Goal: Browse casually

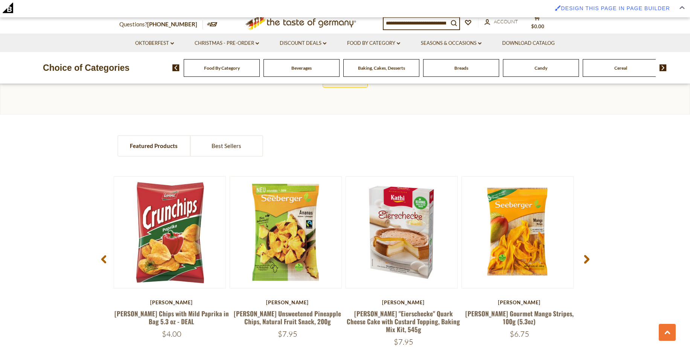
scroll to position [588, 0]
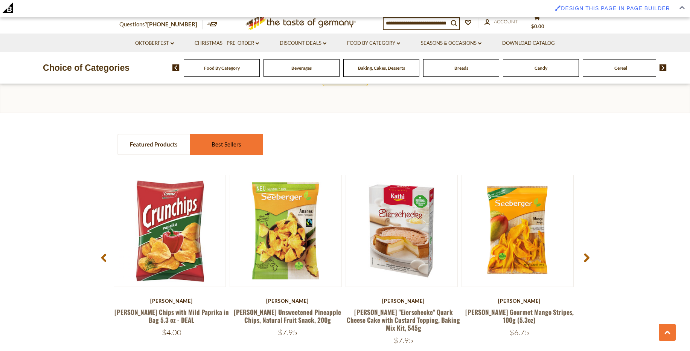
click at [225, 150] on link "Best Sellers" at bounding box center [227, 144] width 72 height 20
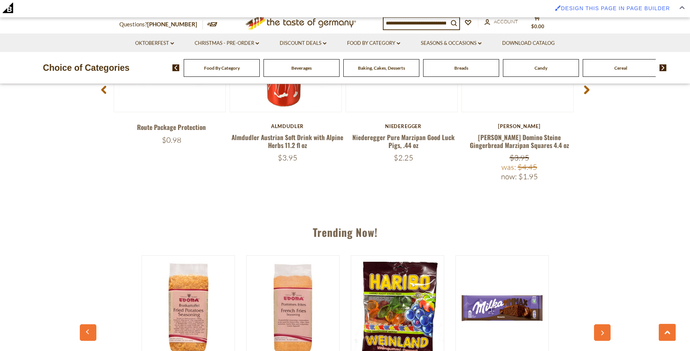
scroll to position [623, 0]
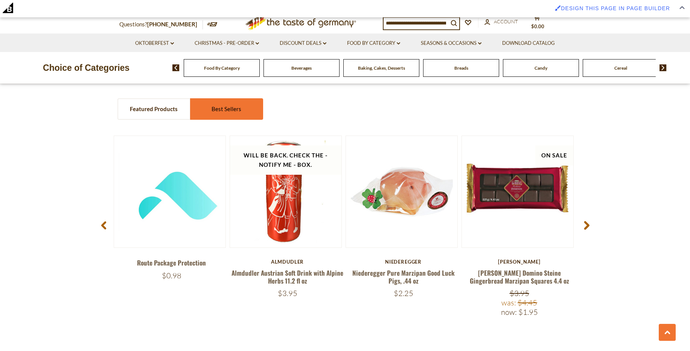
click at [224, 108] on link "Best Sellers" at bounding box center [227, 109] width 72 height 20
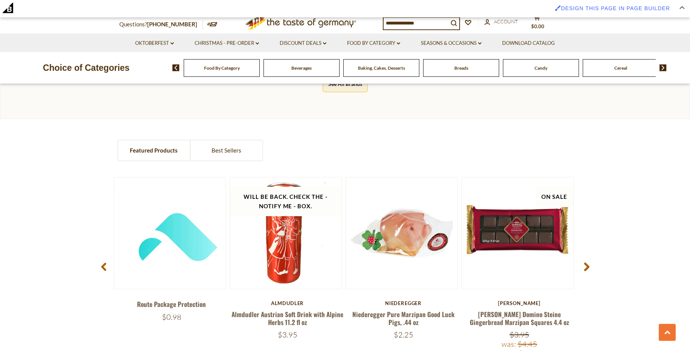
scroll to position [533, 0]
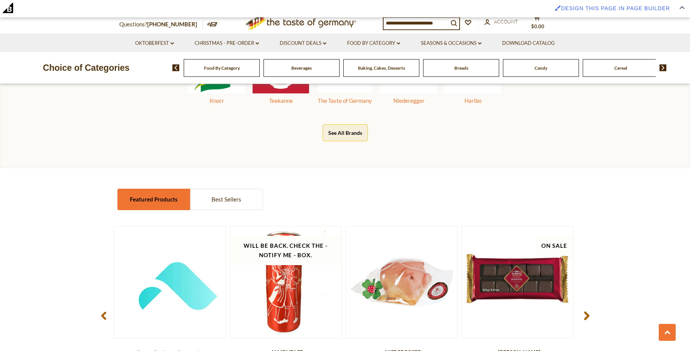
click at [154, 201] on link "Featured Products" at bounding box center [154, 199] width 72 height 20
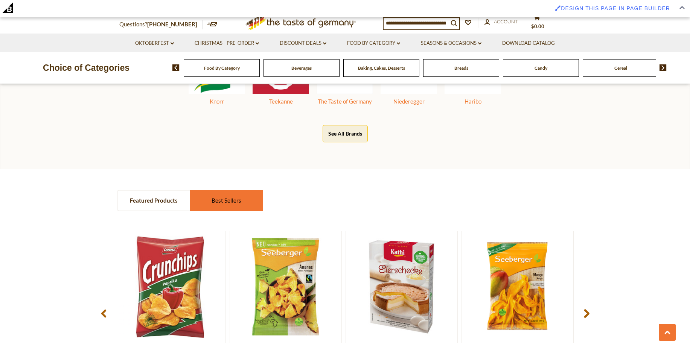
click at [223, 203] on link "Best Sellers" at bounding box center [227, 201] width 72 height 20
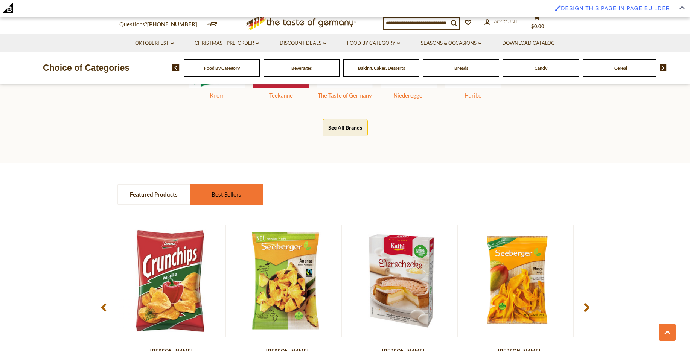
scroll to position [550, 0]
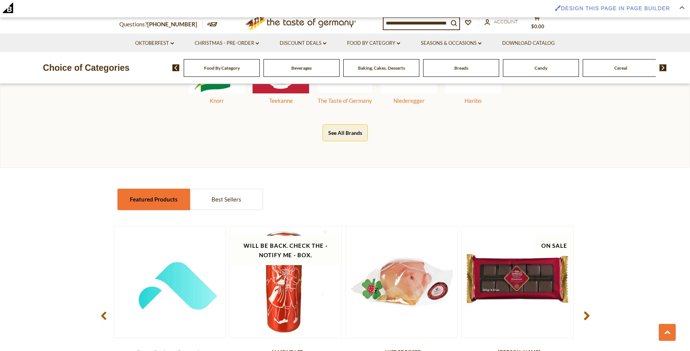
click at [166, 203] on link "Featured Products" at bounding box center [154, 199] width 72 height 20
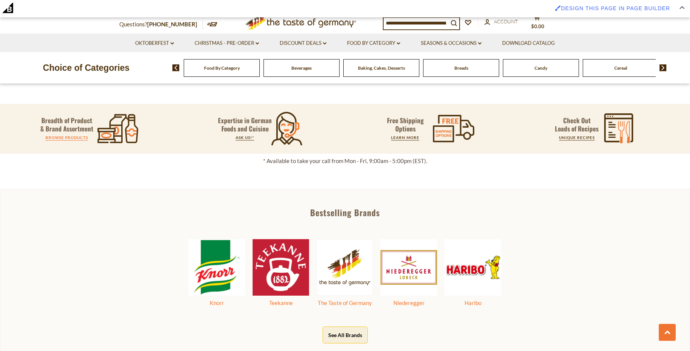
scroll to position [324, 0]
